Goal: Task Accomplishment & Management: Manage account settings

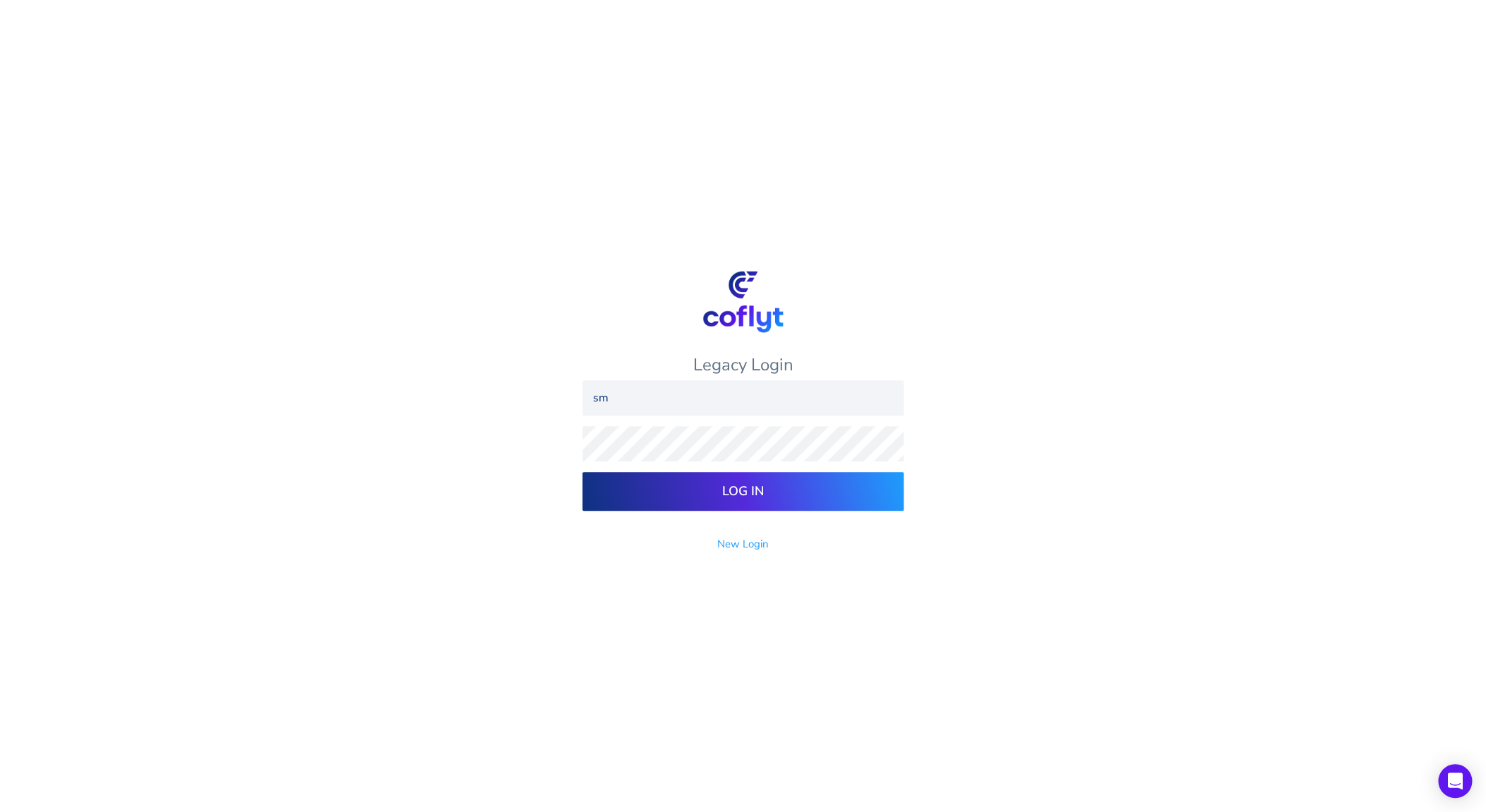
type input "s"
type input "steve.libretto@me.com"
click at [582, 472] on input "Log In" at bounding box center [743, 491] width 321 height 39
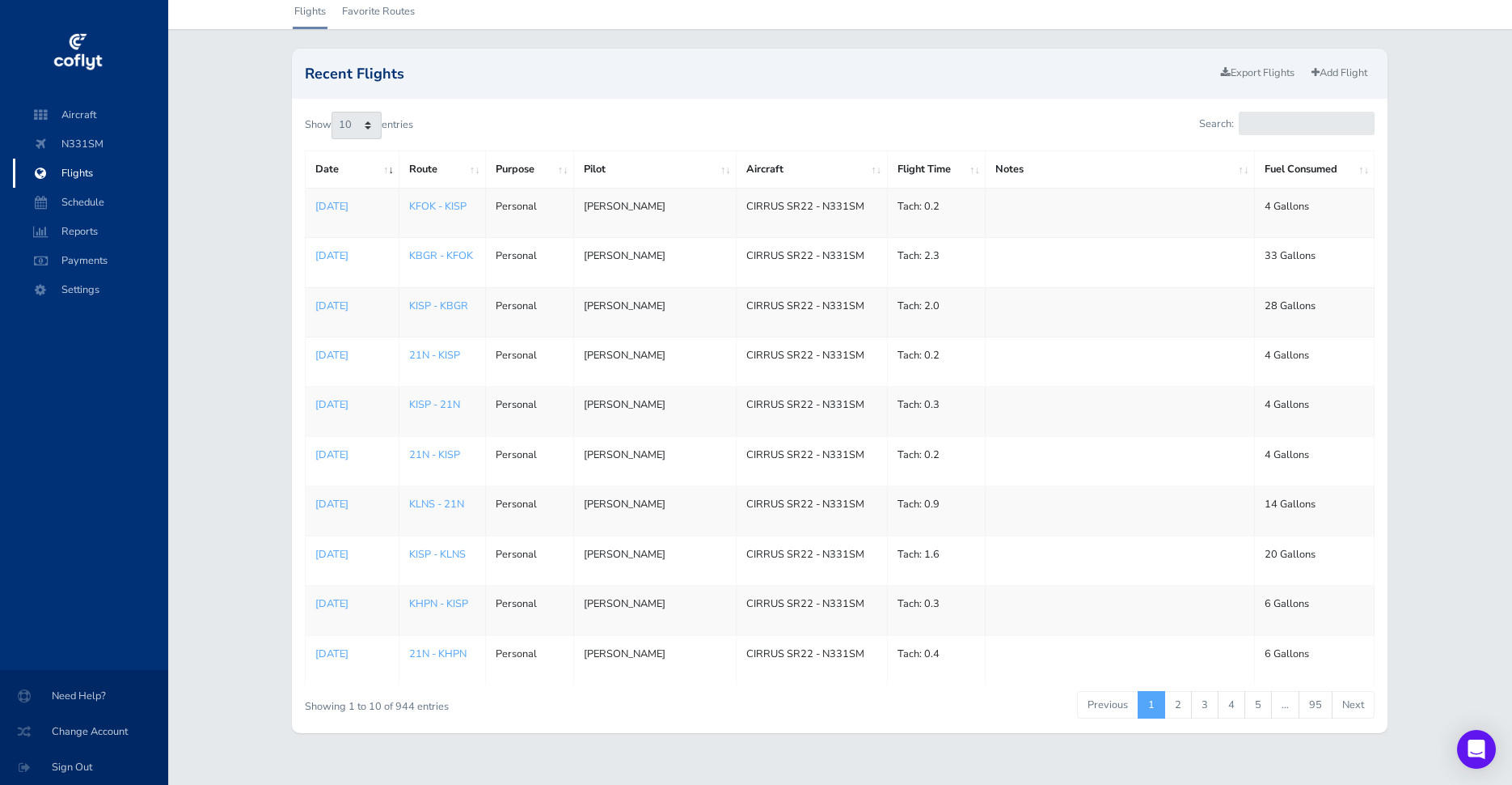
scroll to position [82, 0]
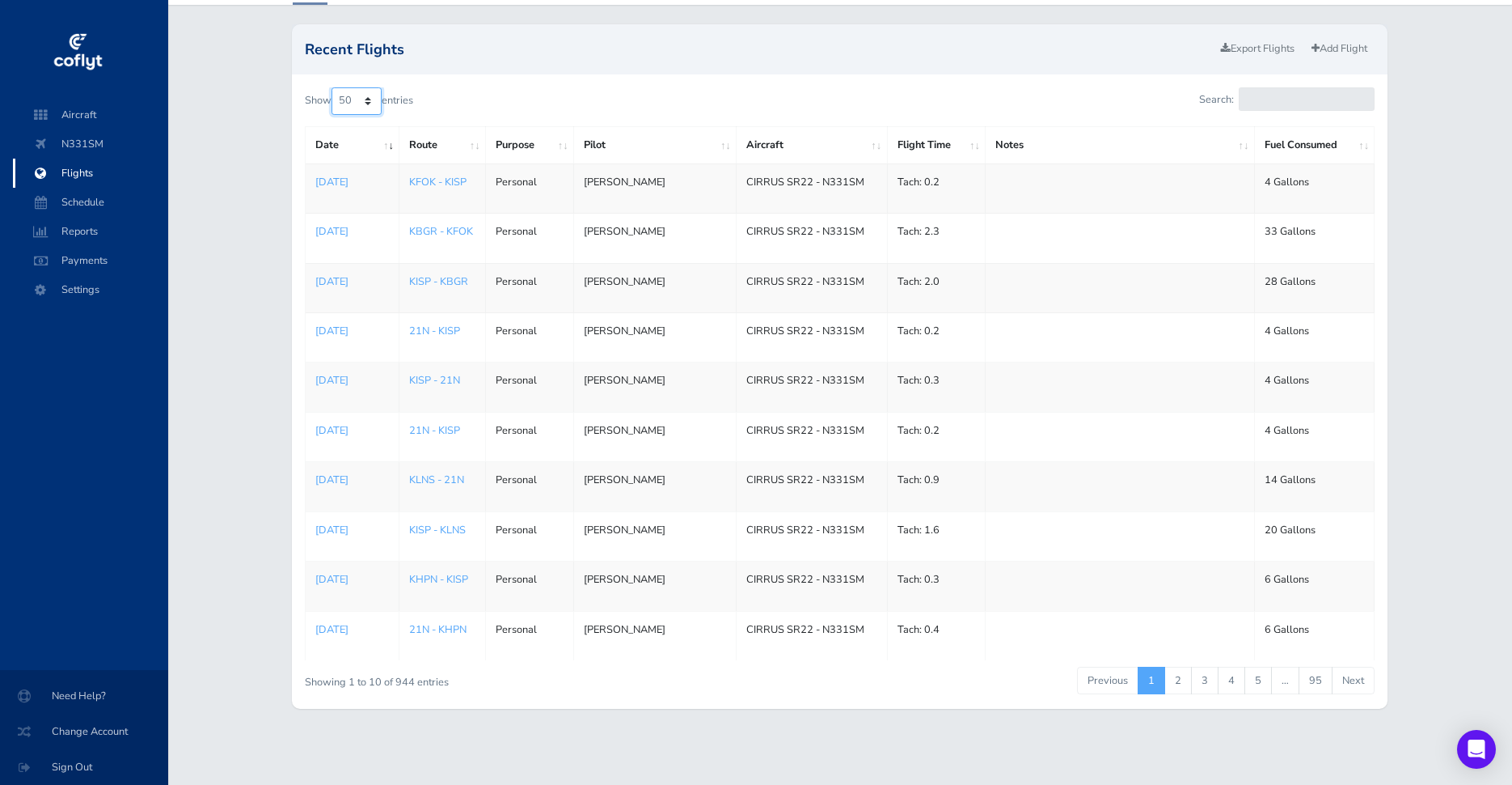
click option "50" at bounding box center [0, 0] width 0 height 0
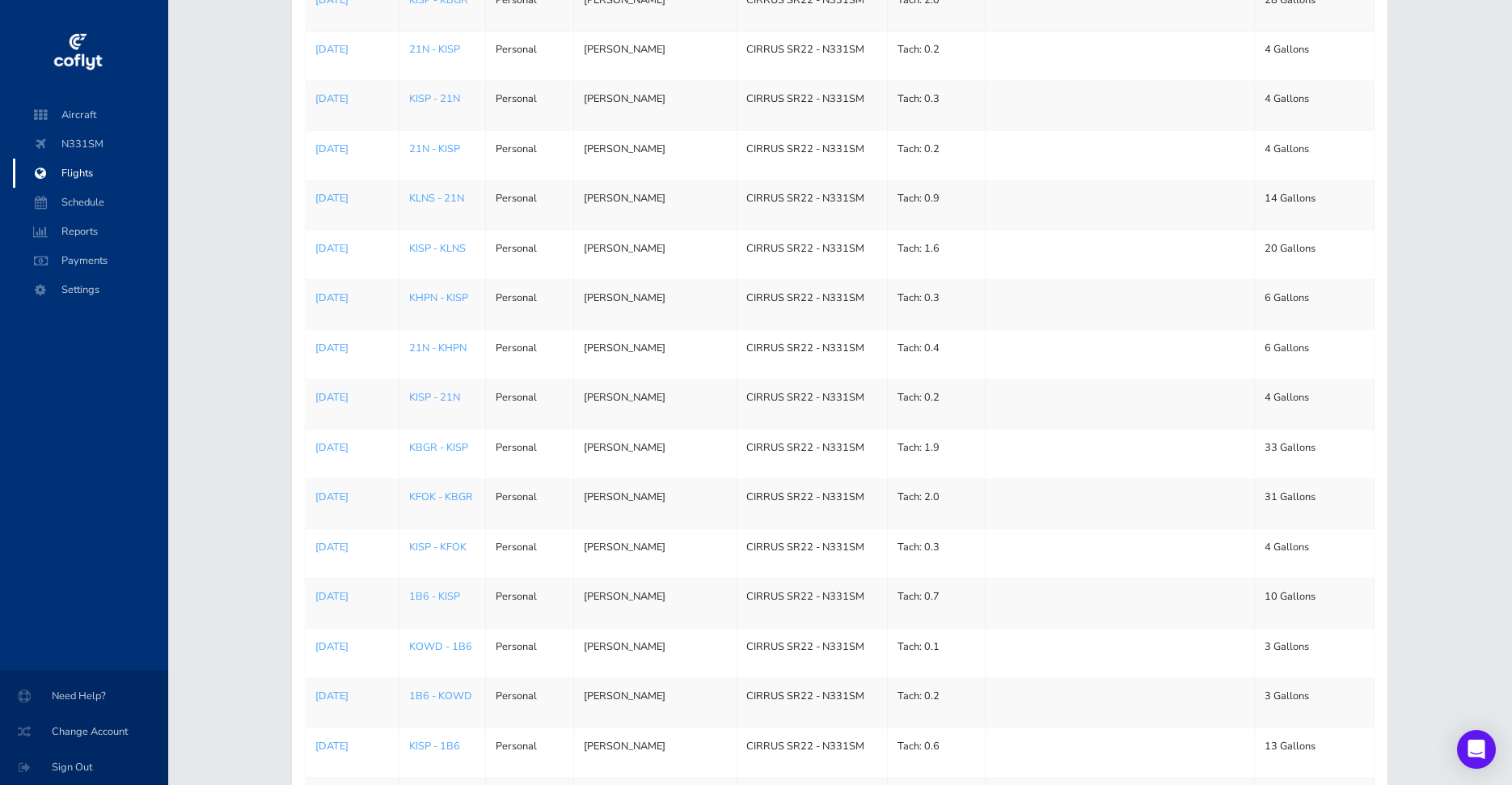
scroll to position [0, 0]
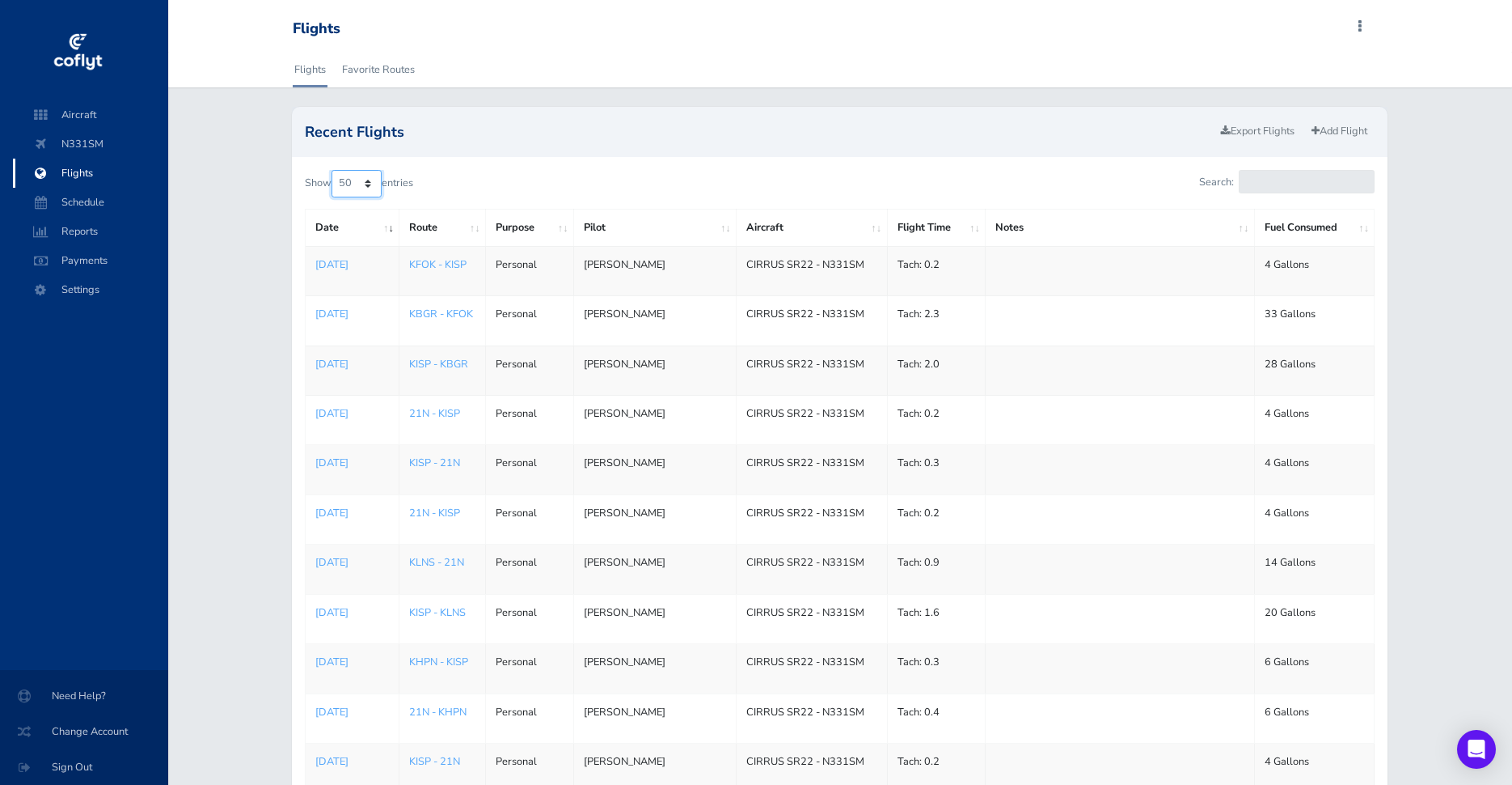
select select "100"
click option "100" at bounding box center [0, 0] width 0 height 0
click at [389, 225] on th "Date" at bounding box center [353, 228] width 94 height 36
click at [389, 228] on th "Date" at bounding box center [353, 228] width 94 height 36
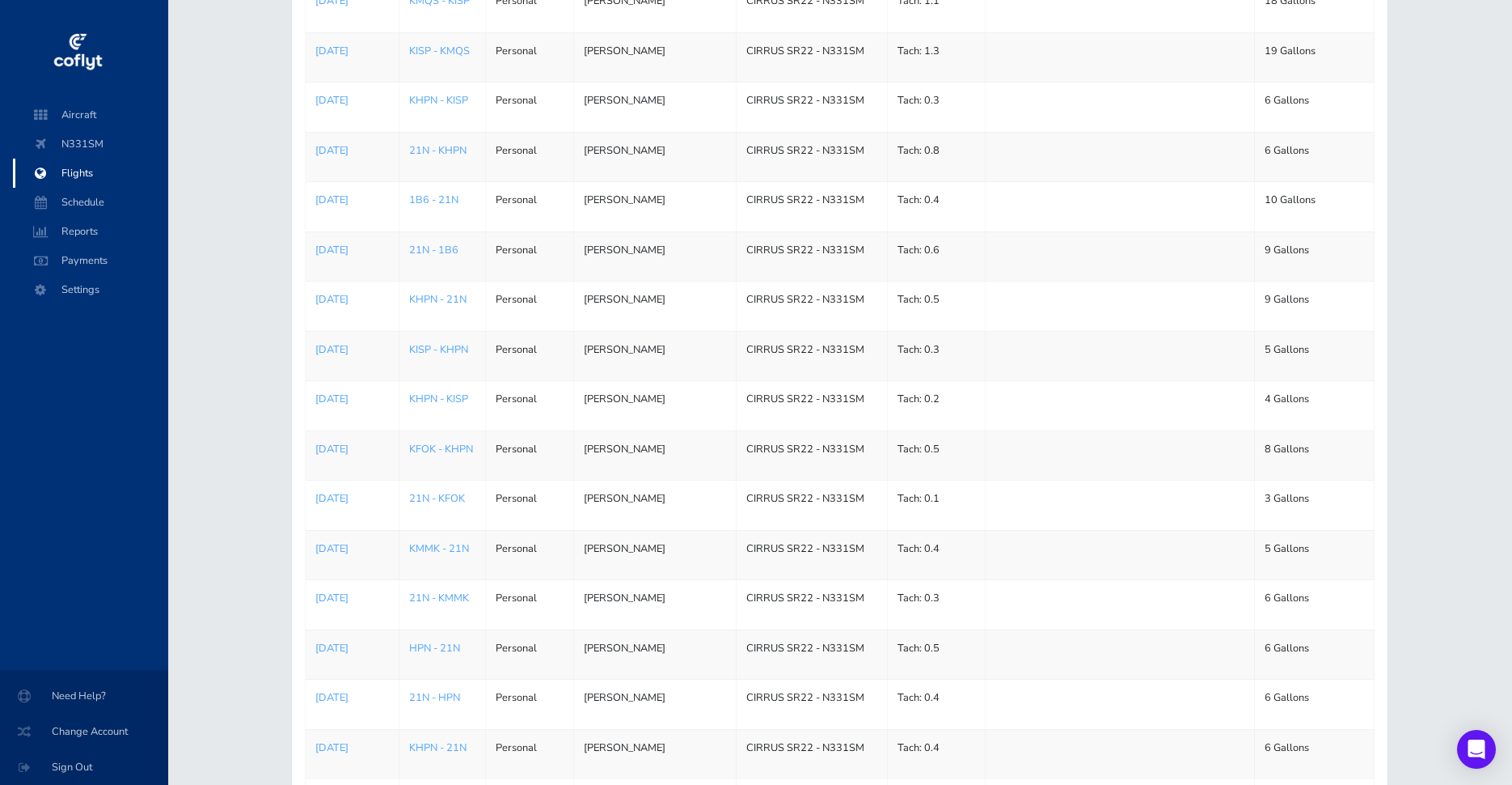
scroll to position [3603, 0]
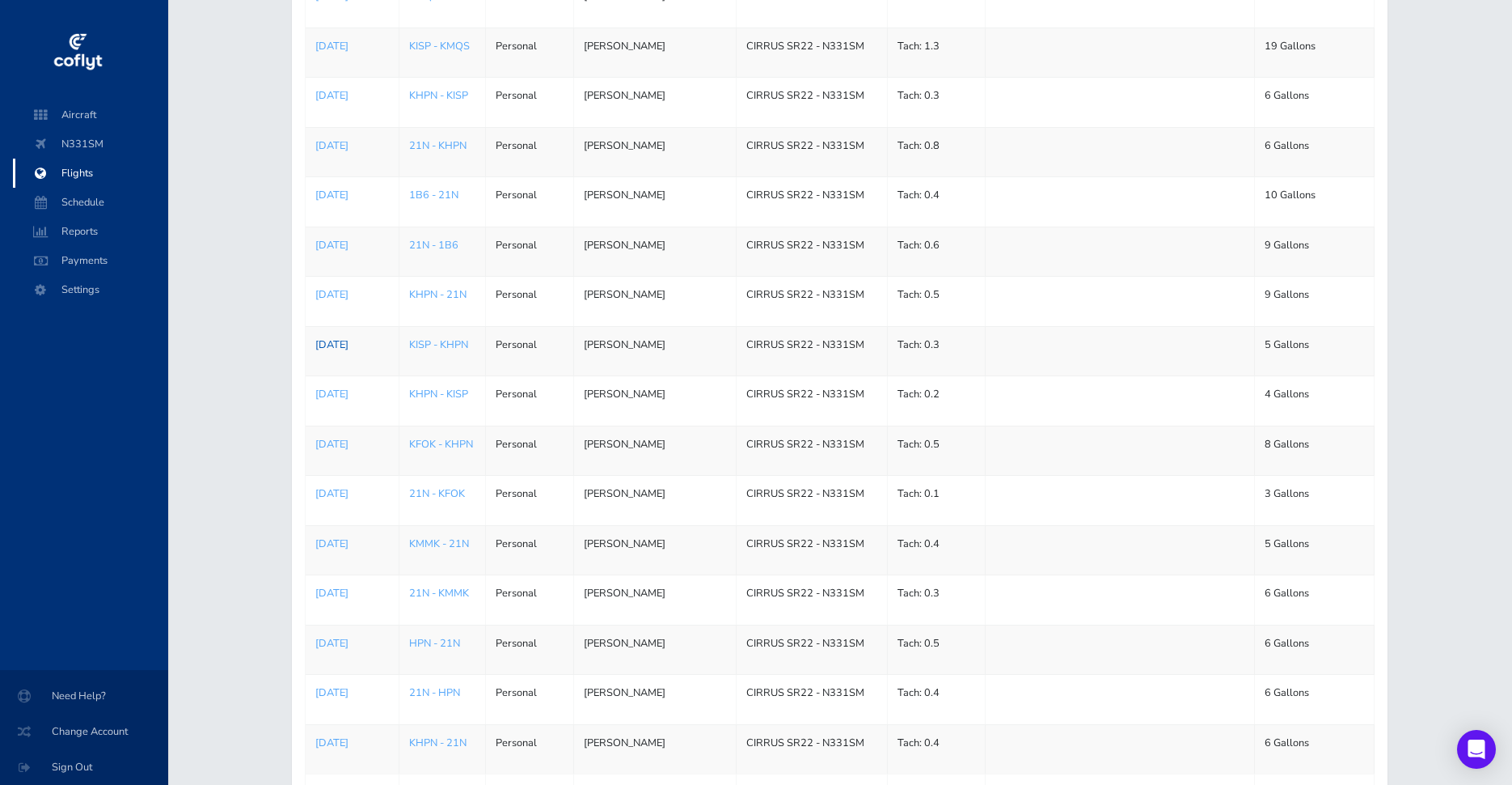
click at [344, 342] on p "[DATE]" at bounding box center [352, 344] width 74 height 16
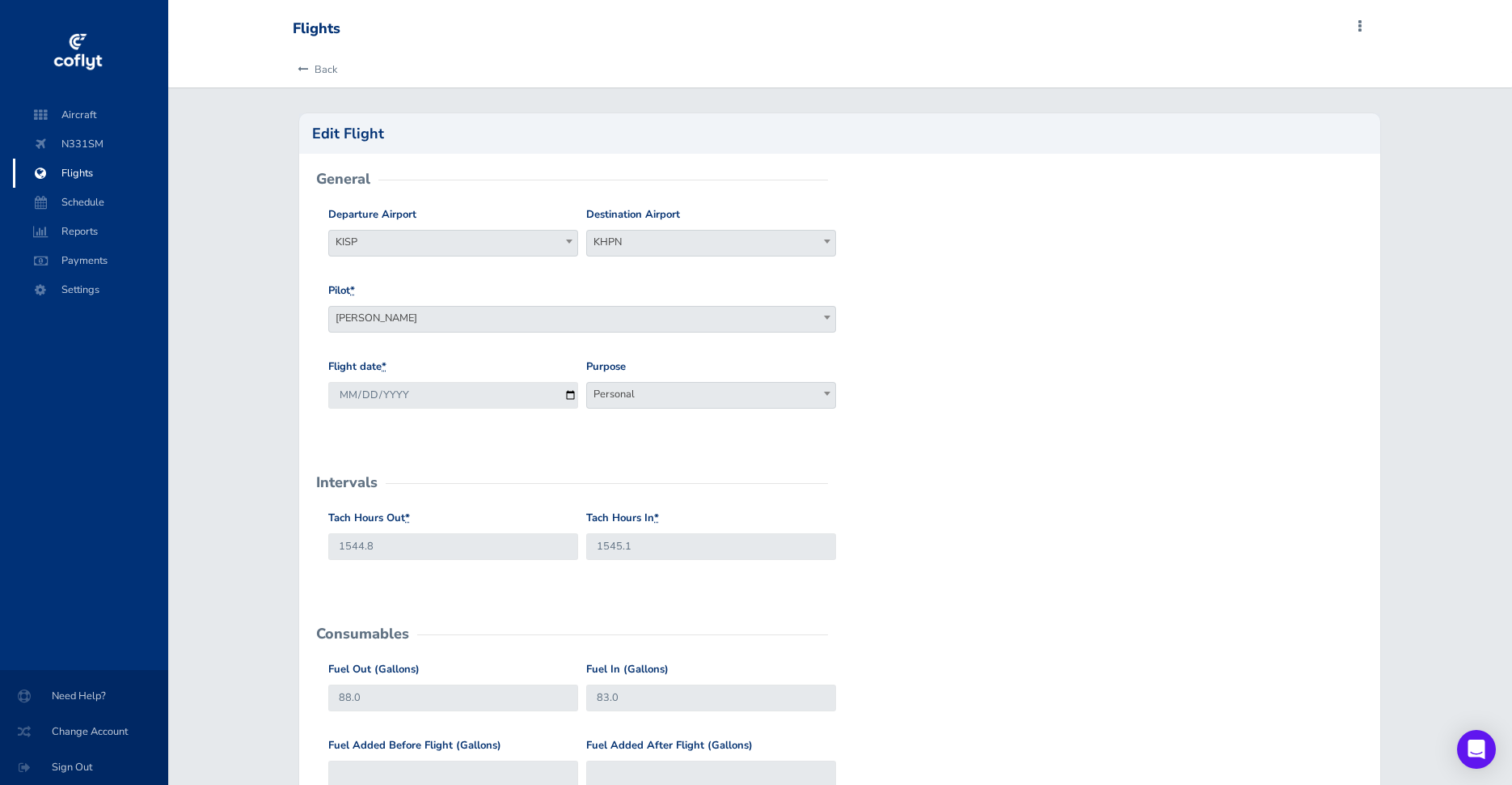
scroll to position [5, 0]
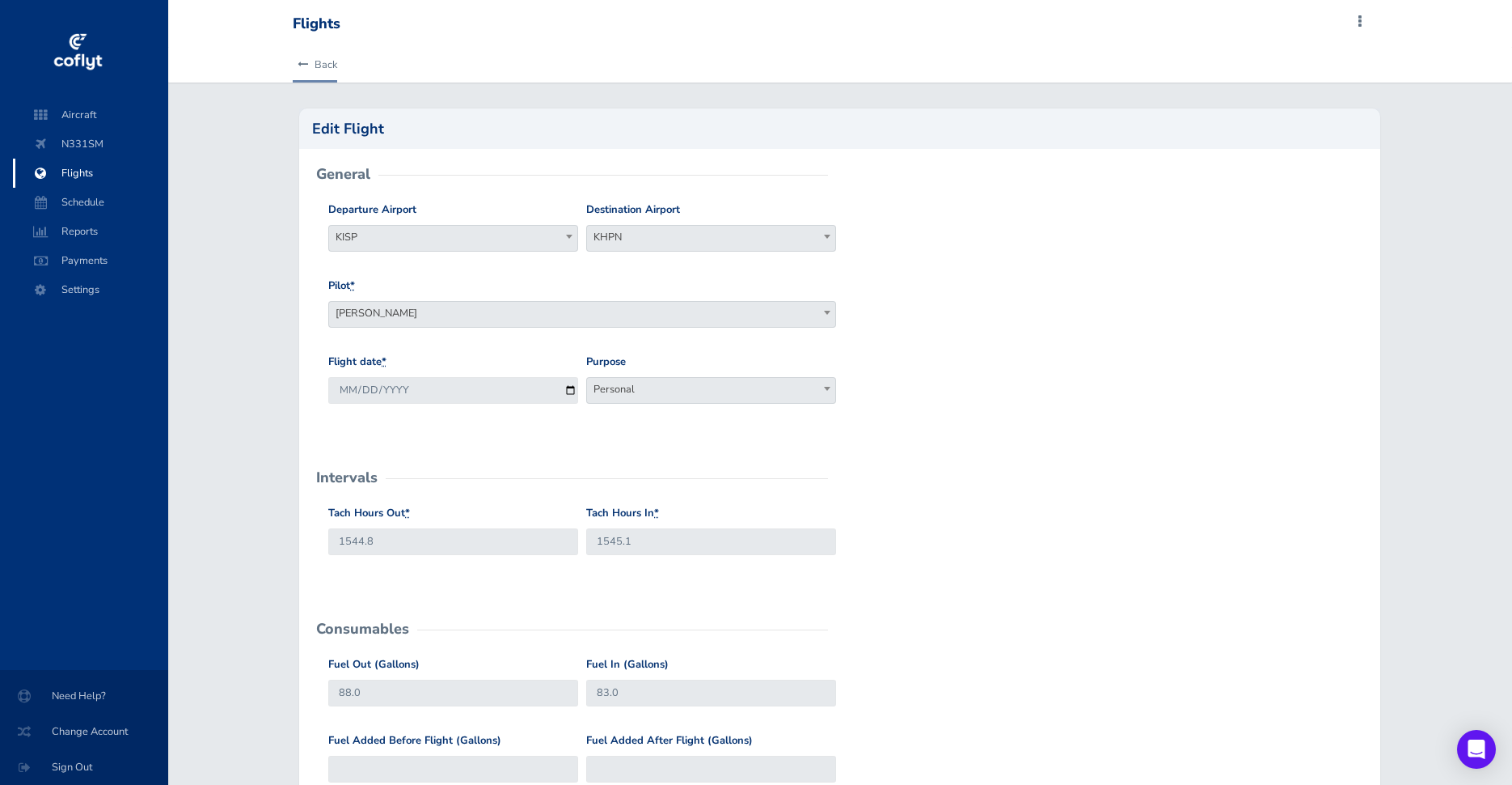
click at [319, 68] on link "Back" at bounding box center [315, 64] width 44 height 36
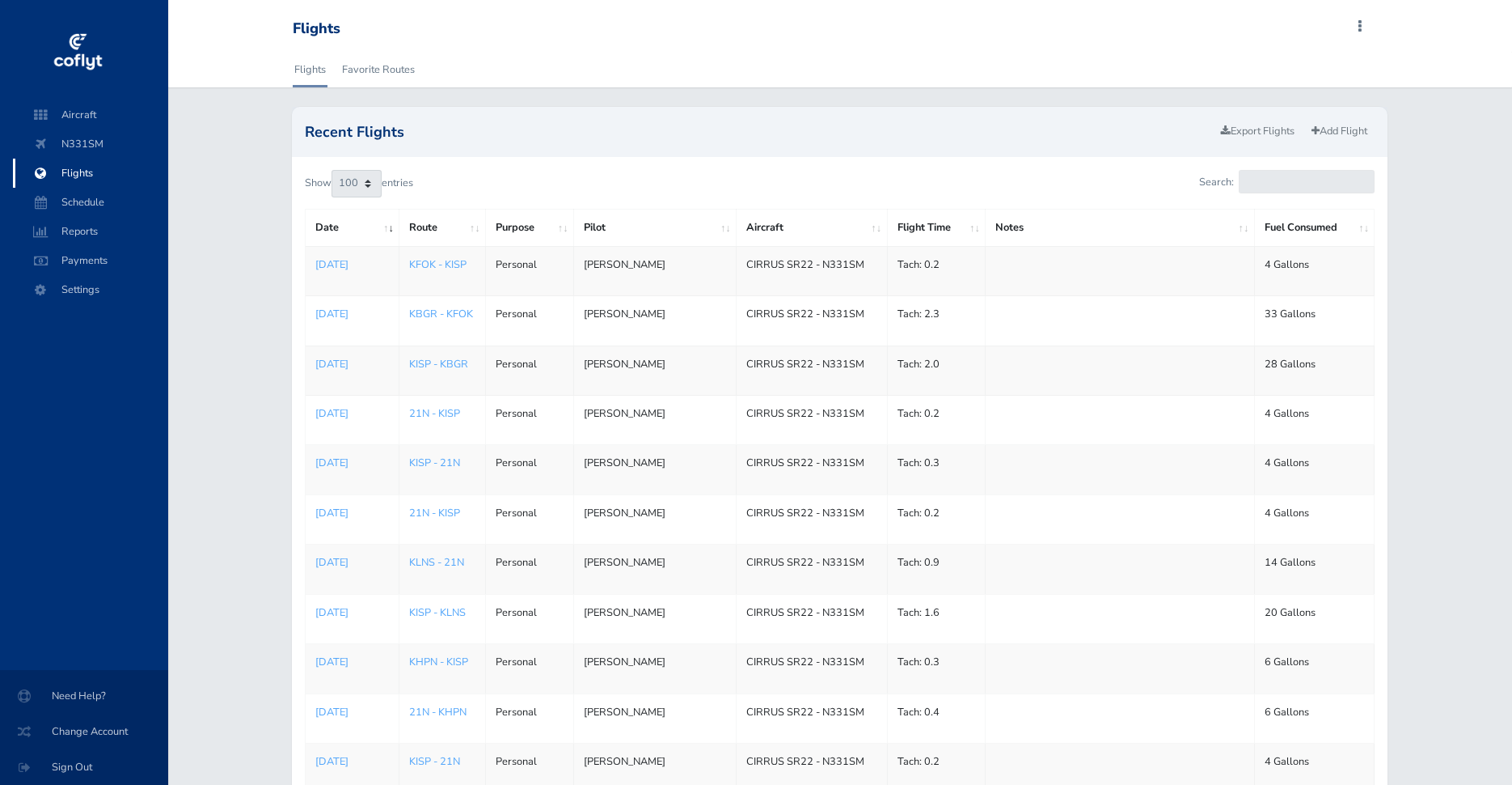
select select "100"
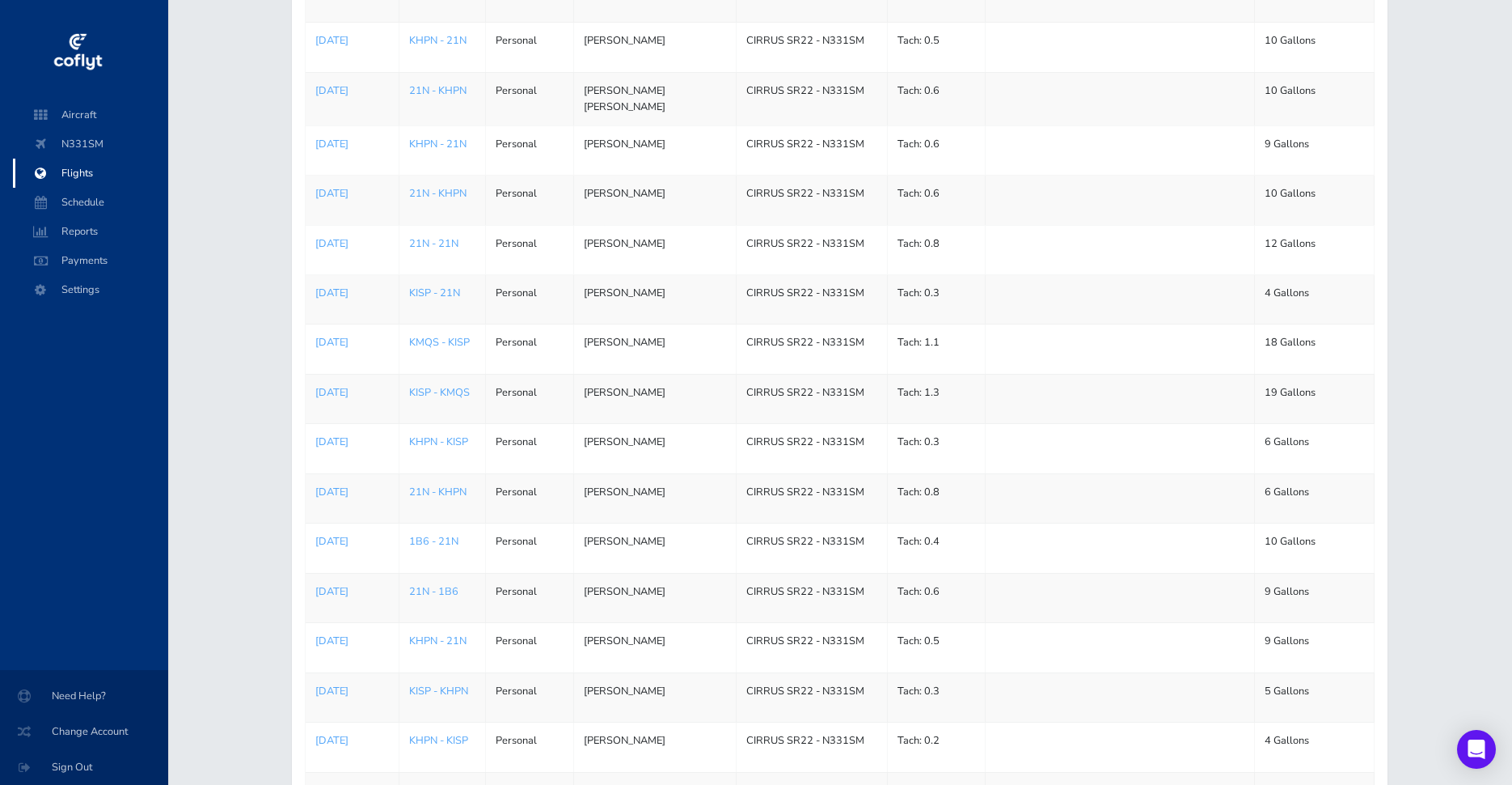
scroll to position [3274, 0]
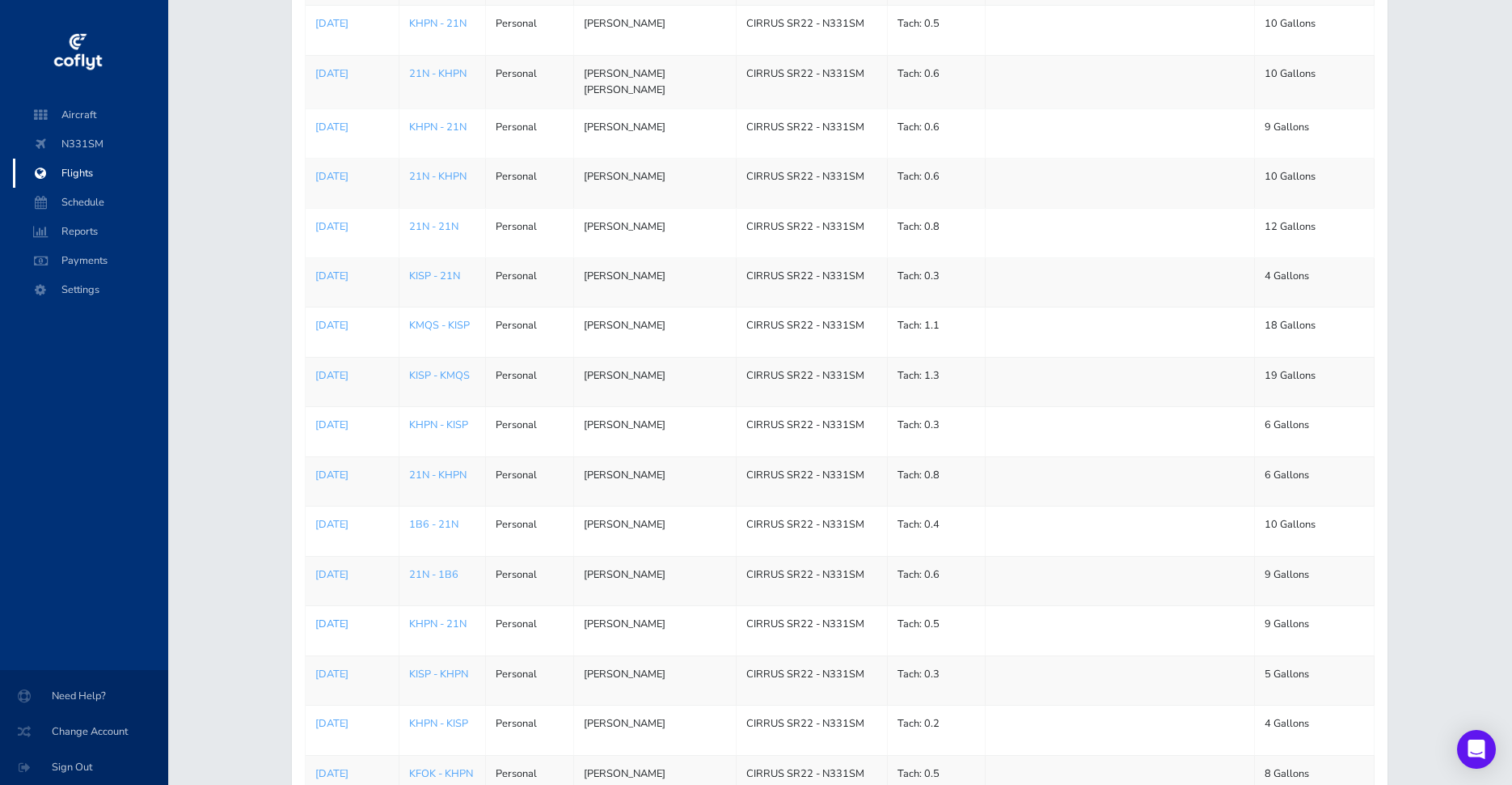
click at [358, 619] on p "[DATE]" at bounding box center [352, 624] width 74 height 16
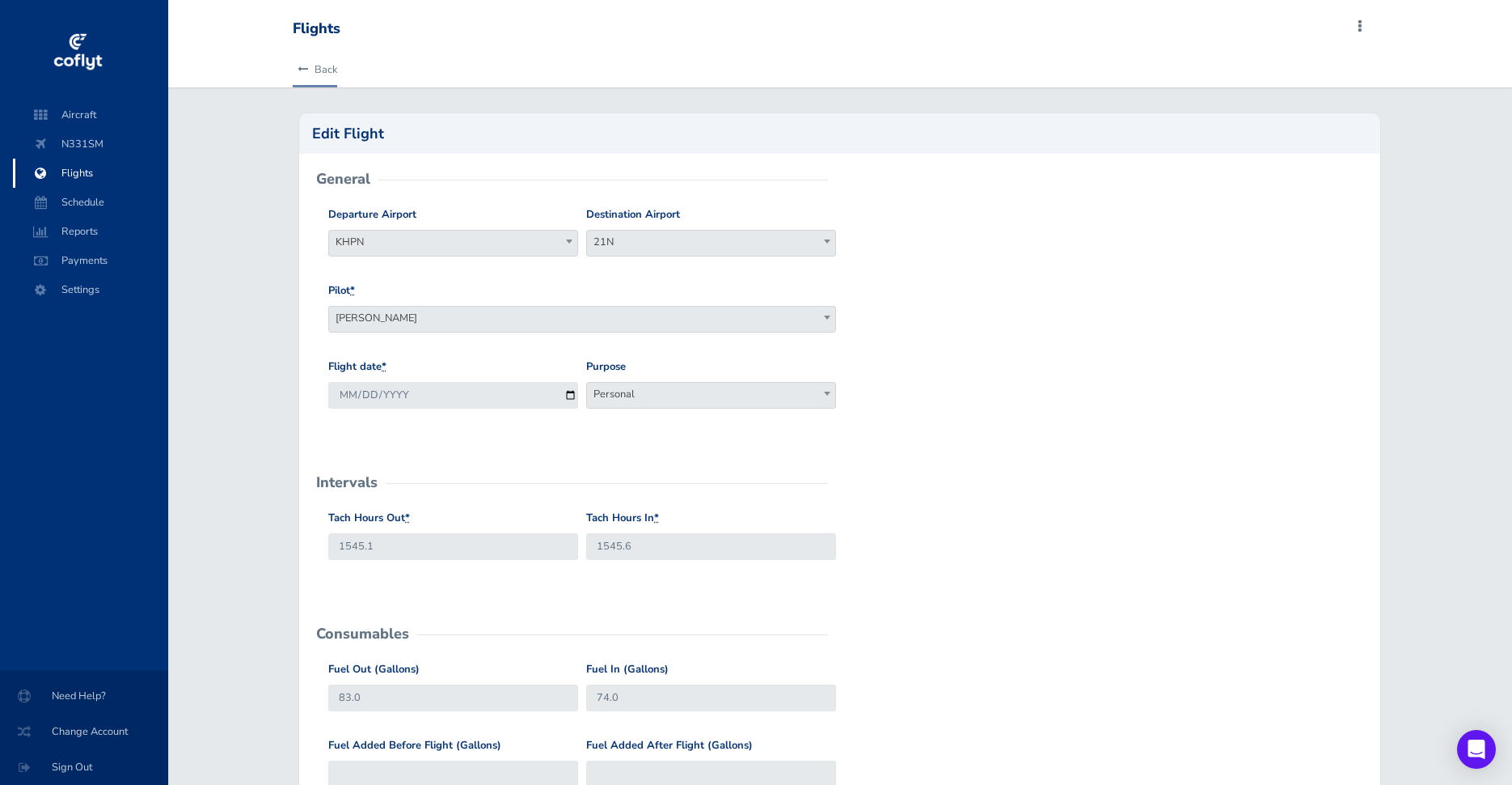
click at [329, 68] on link "Back" at bounding box center [315, 69] width 44 height 36
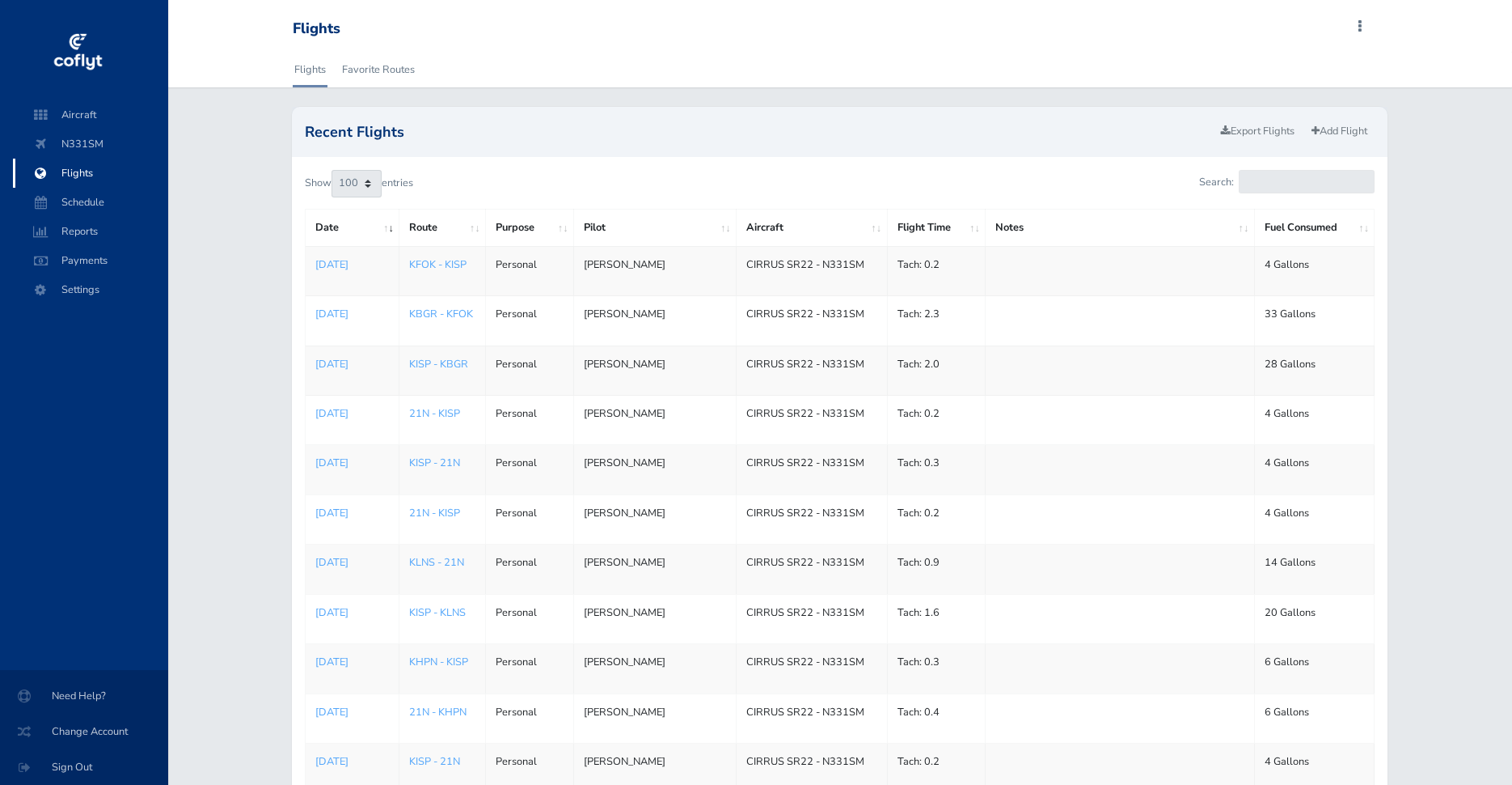
select select "100"
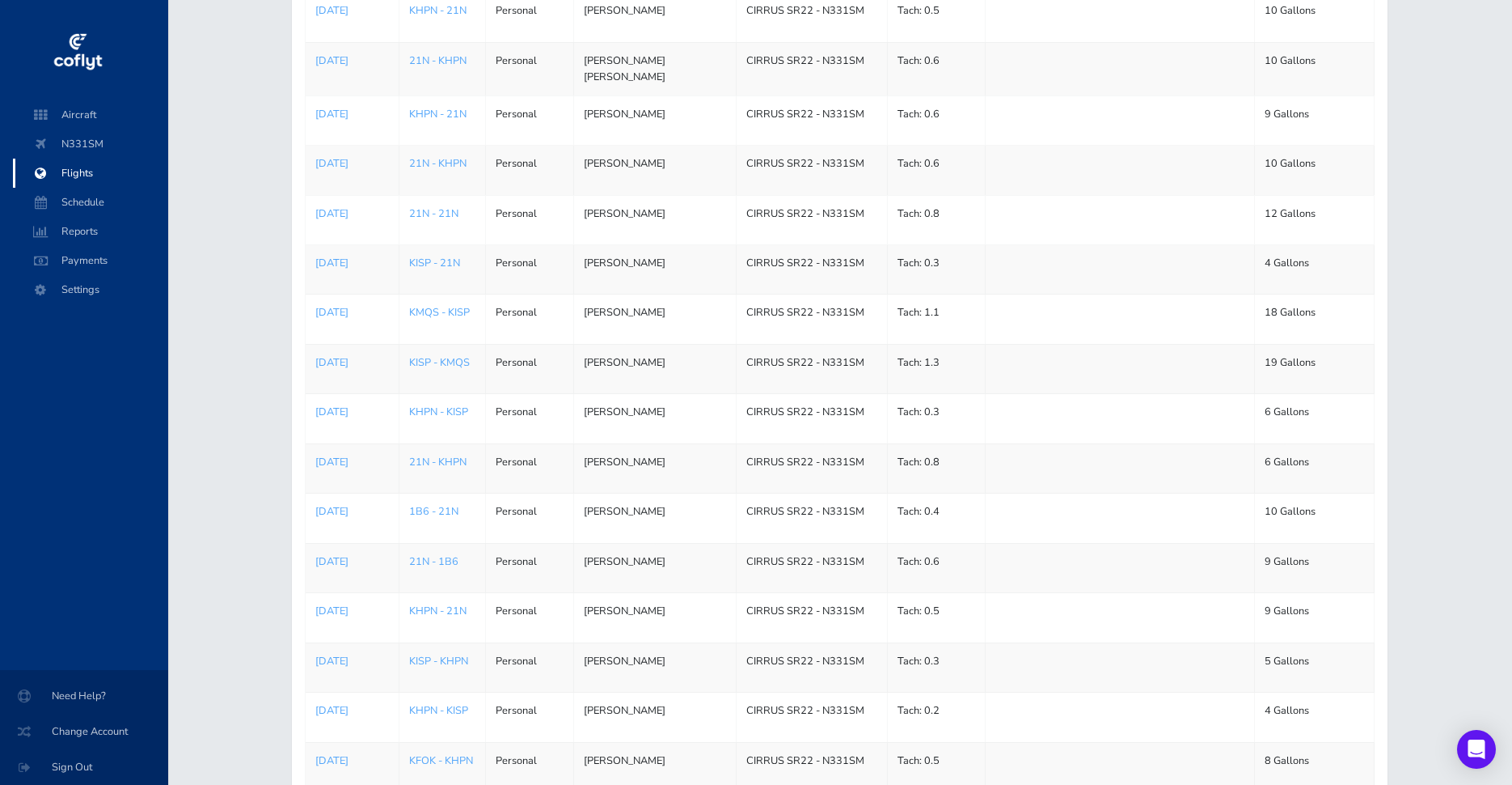
scroll to position [3286, 0]
click at [359, 509] on p "[DATE]" at bounding box center [352, 512] width 74 height 16
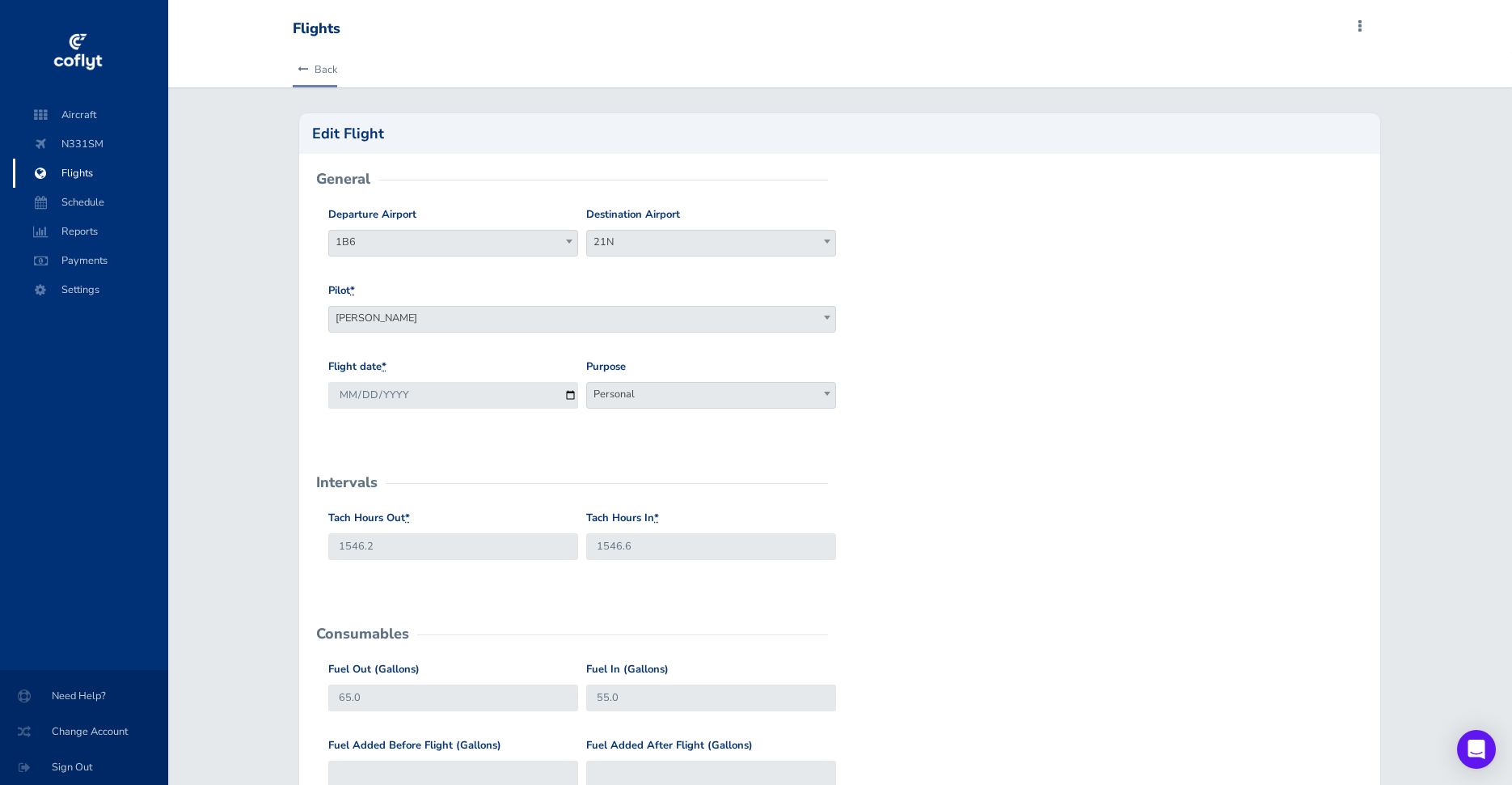
click at [304, 70] on icon at bounding box center [303, 70] width 10 height 10
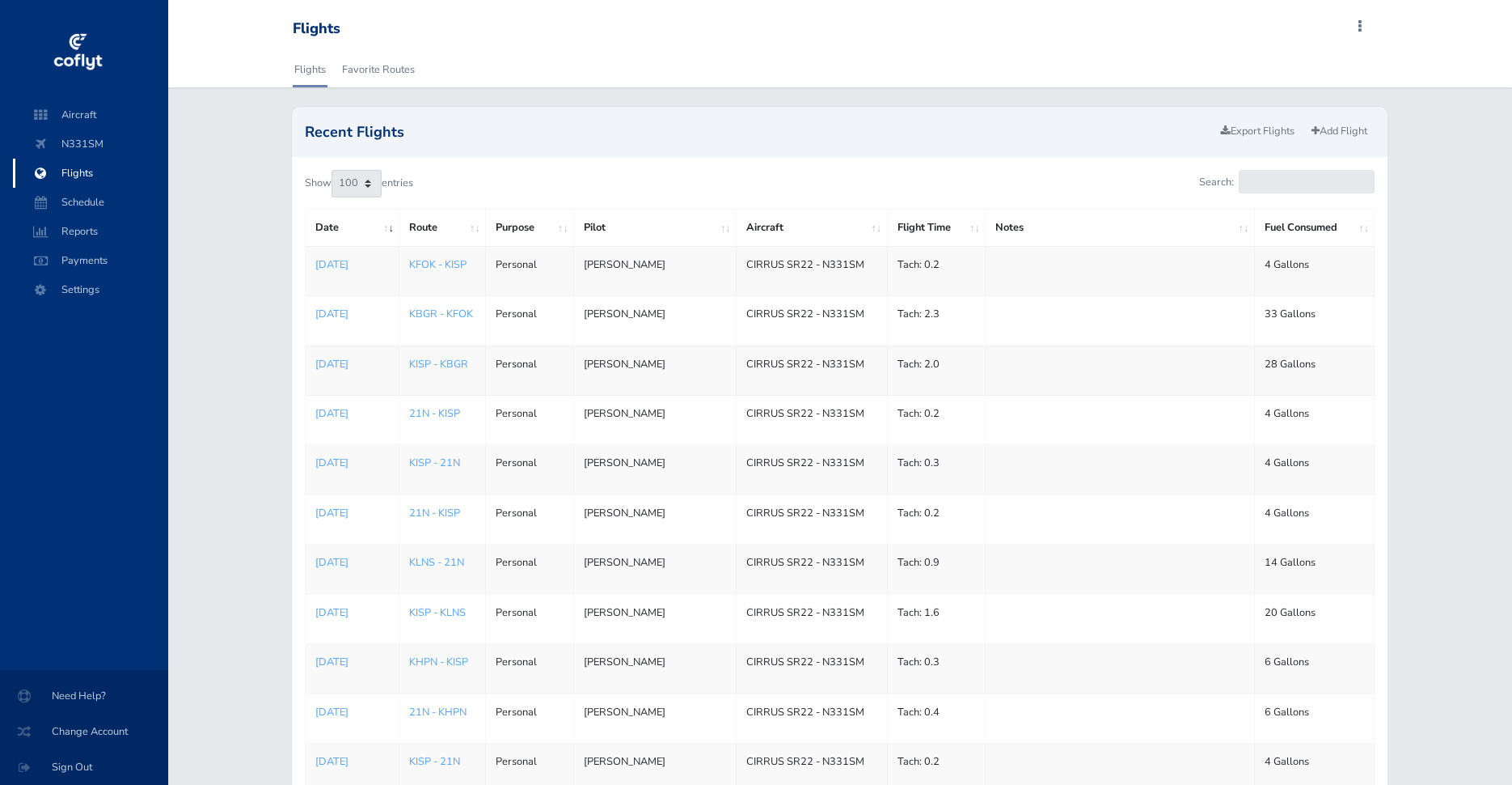
select select "100"
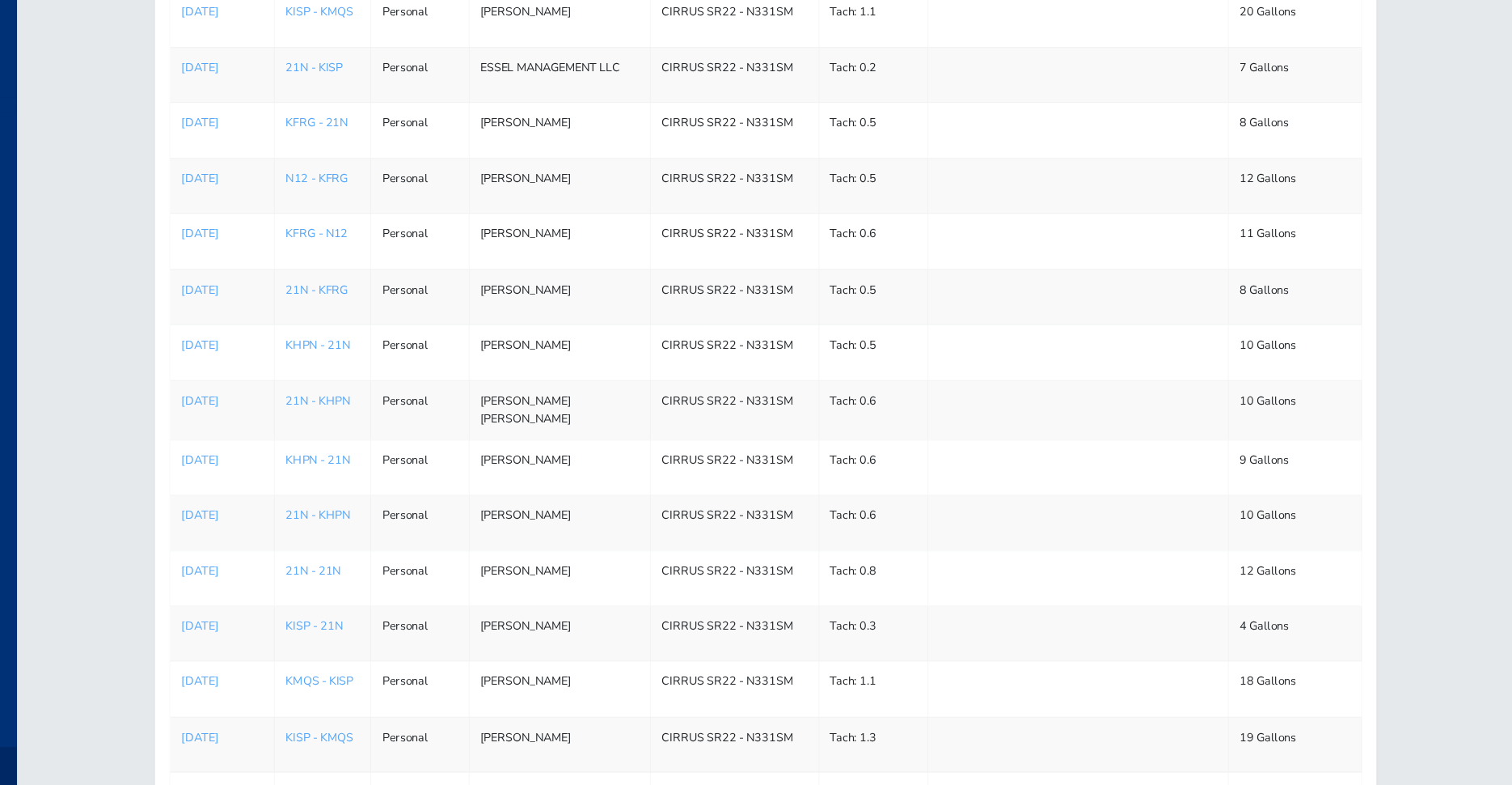
scroll to position [2981, 0]
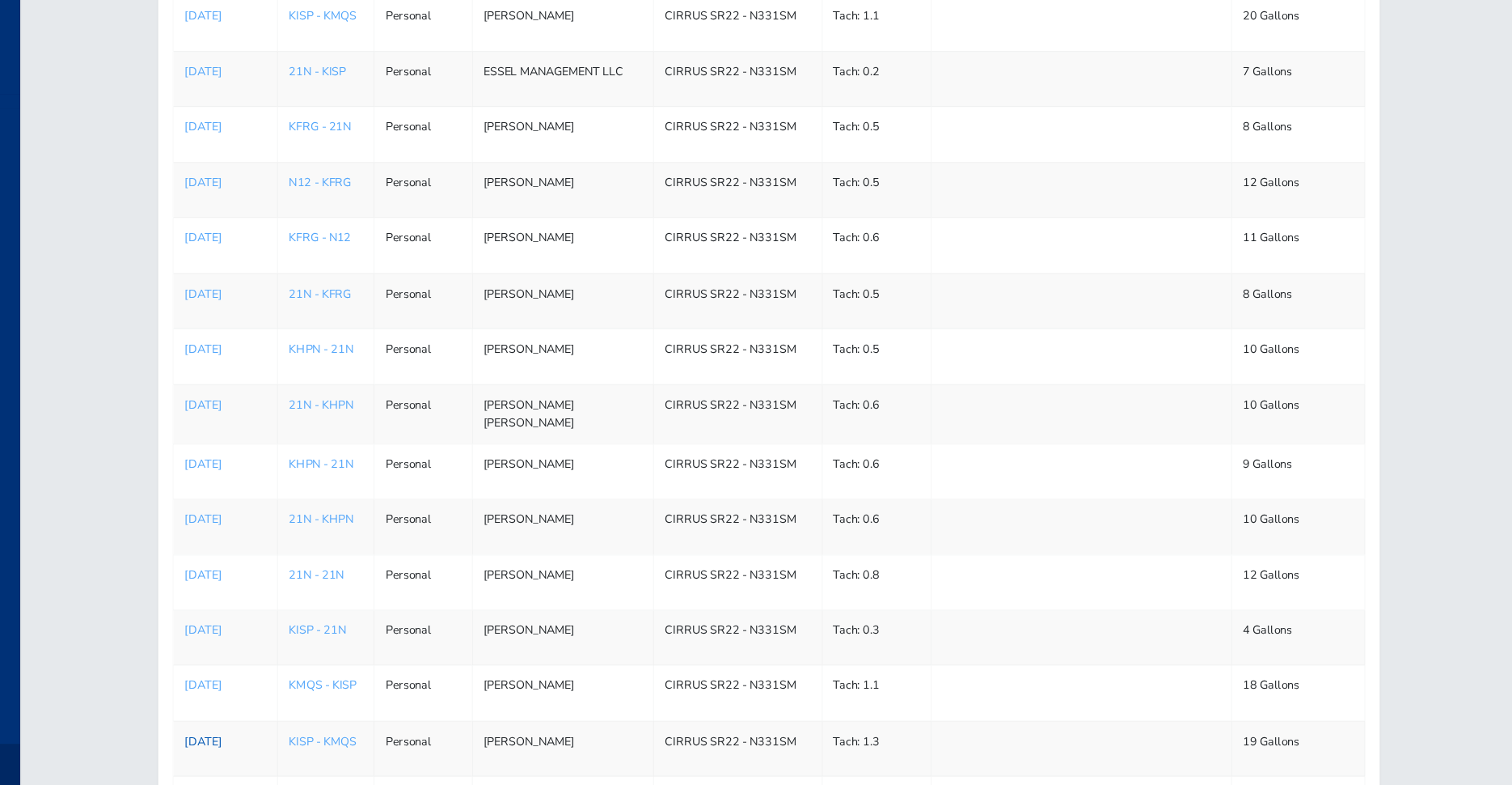
click at [355, 664] on p "[DATE]" at bounding box center [352, 667] width 74 height 16
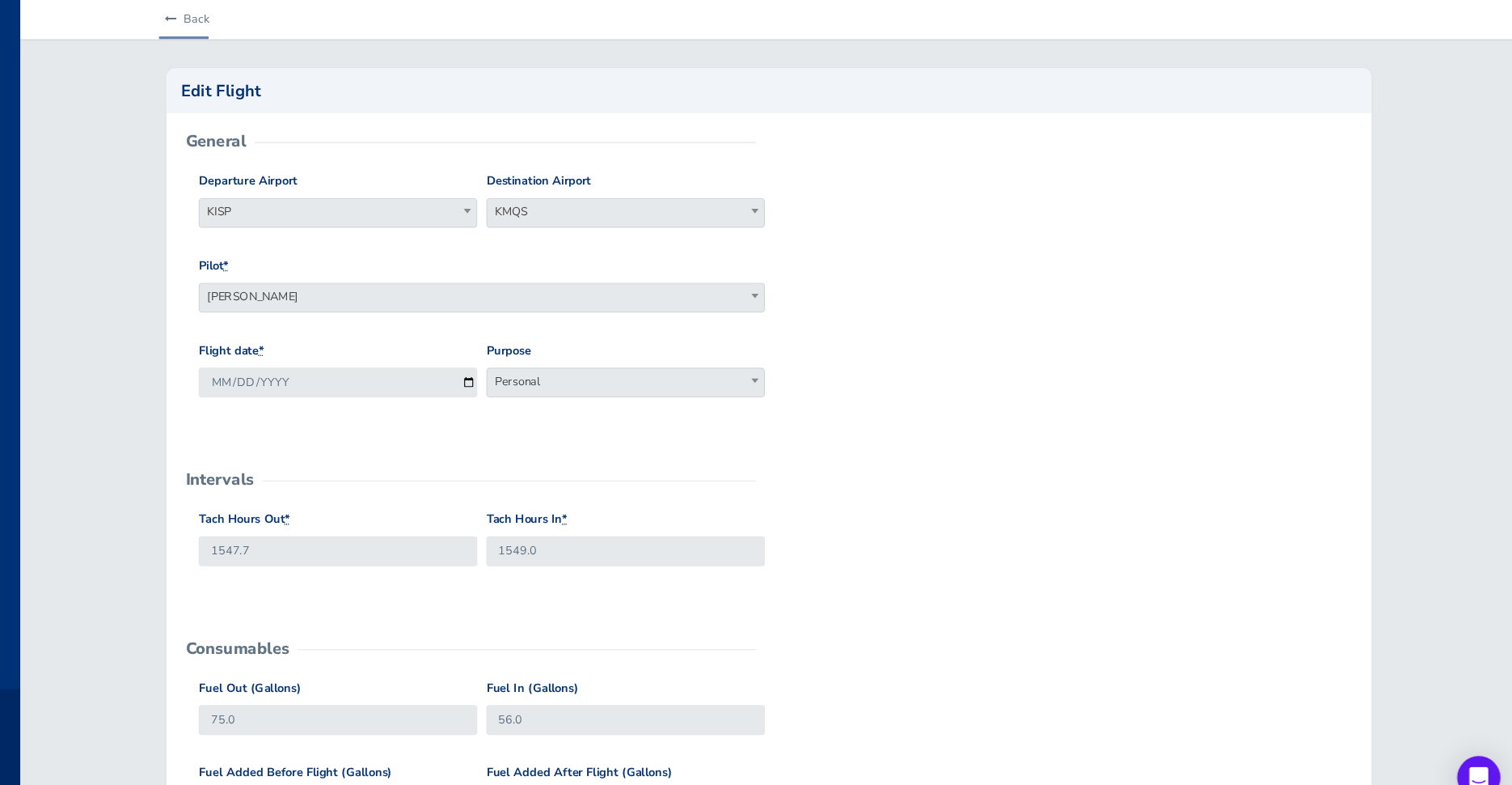
click at [307, 68] on icon at bounding box center [303, 70] width 10 height 10
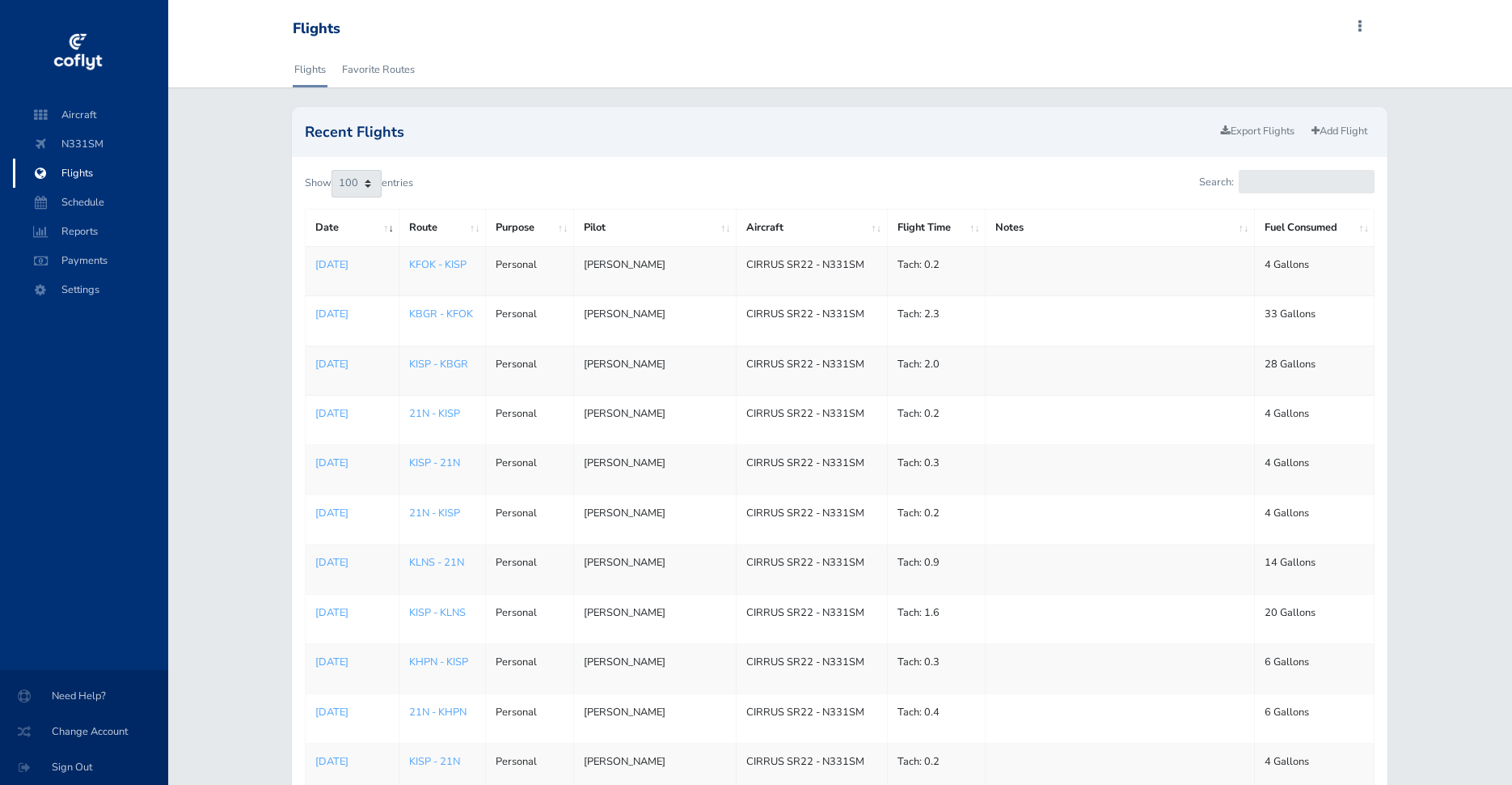
select select "100"
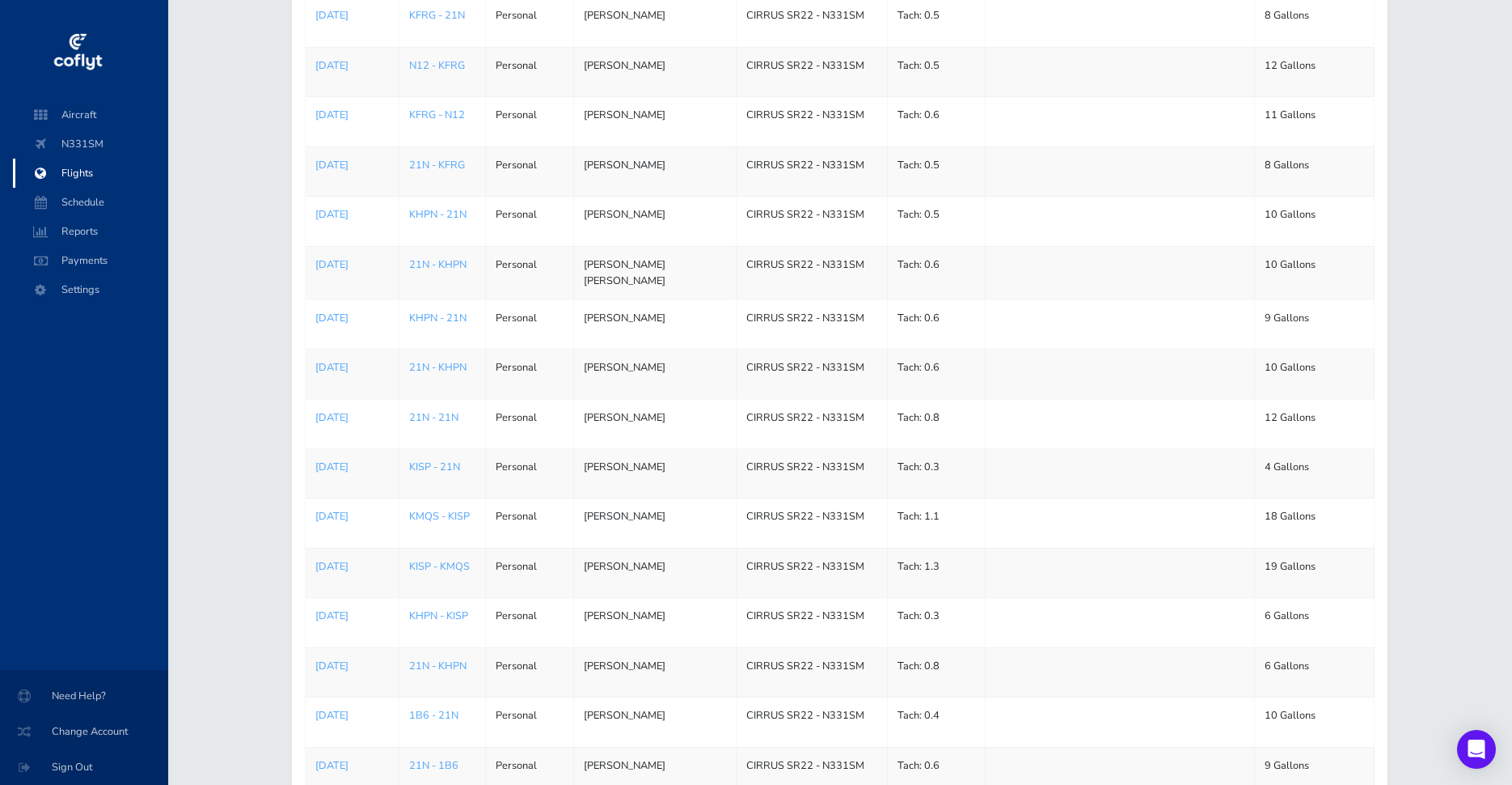
scroll to position [3108, 0]
